Goal: Task Accomplishment & Management: Manage account settings

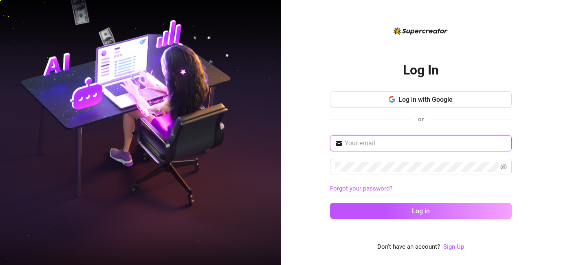
click at [423, 142] on input "text" at bounding box center [425, 143] width 162 height 10
type input "[EMAIL_ADDRESS][DOMAIN_NAME]"
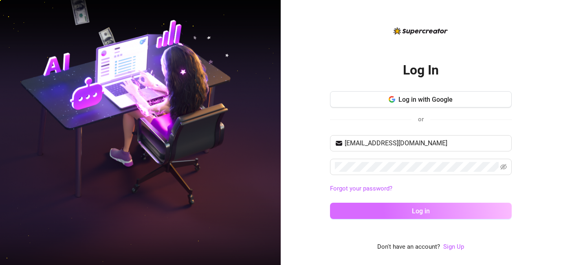
click at [432, 213] on button "Log in" at bounding box center [421, 211] width 182 height 16
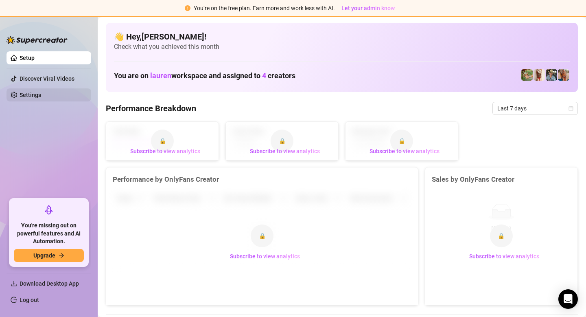
click at [41, 93] on link "Settings" at bounding box center [31, 95] width 22 height 7
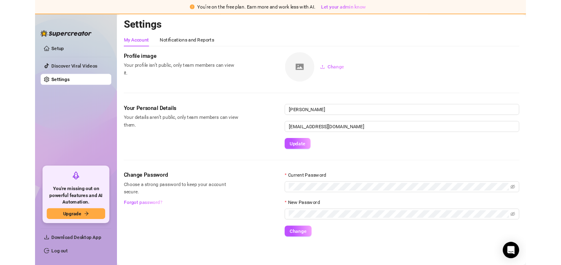
scroll to position [2, 0]
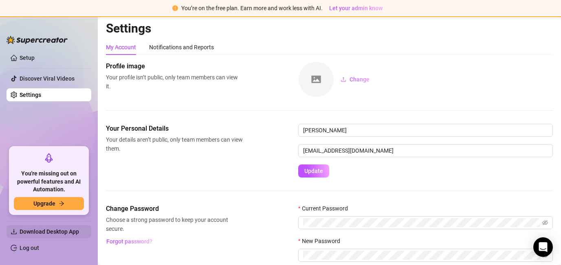
click at [65, 230] on span "Download Desktop App" at bounding box center [49, 231] width 59 height 7
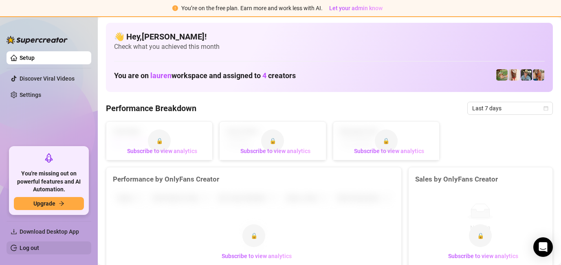
click at [39, 247] on link "Log out" at bounding box center [30, 248] width 20 height 7
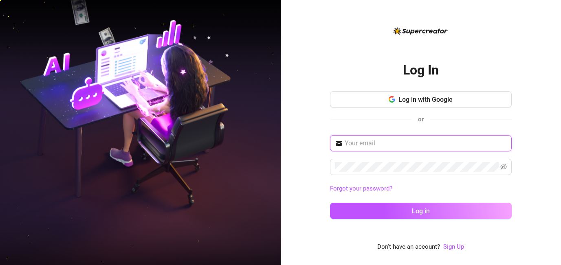
click at [392, 142] on input "text" at bounding box center [425, 143] width 162 height 10
type input "mormia.0623@gmail.com"
click at [505, 169] on icon "eye-invisible" at bounding box center [503, 167] width 7 height 7
click at [448, 147] on input "mormia.0623@gmail.com" at bounding box center [425, 143] width 162 height 10
click at [423, 138] on input "text" at bounding box center [425, 143] width 162 height 10
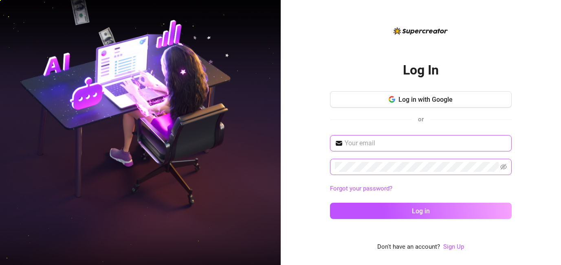
type input "[EMAIL_ADDRESS][DOMAIN_NAME]"
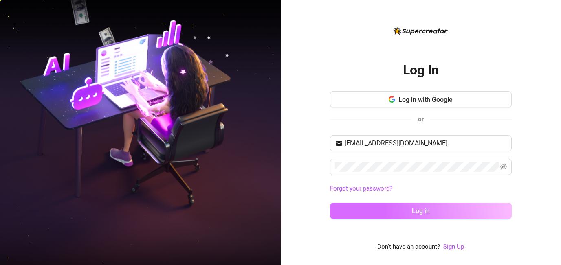
click at [412, 210] on span "Log in" at bounding box center [421, 211] width 18 height 8
